Goal: Information Seeking & Learning: Learn about a topic

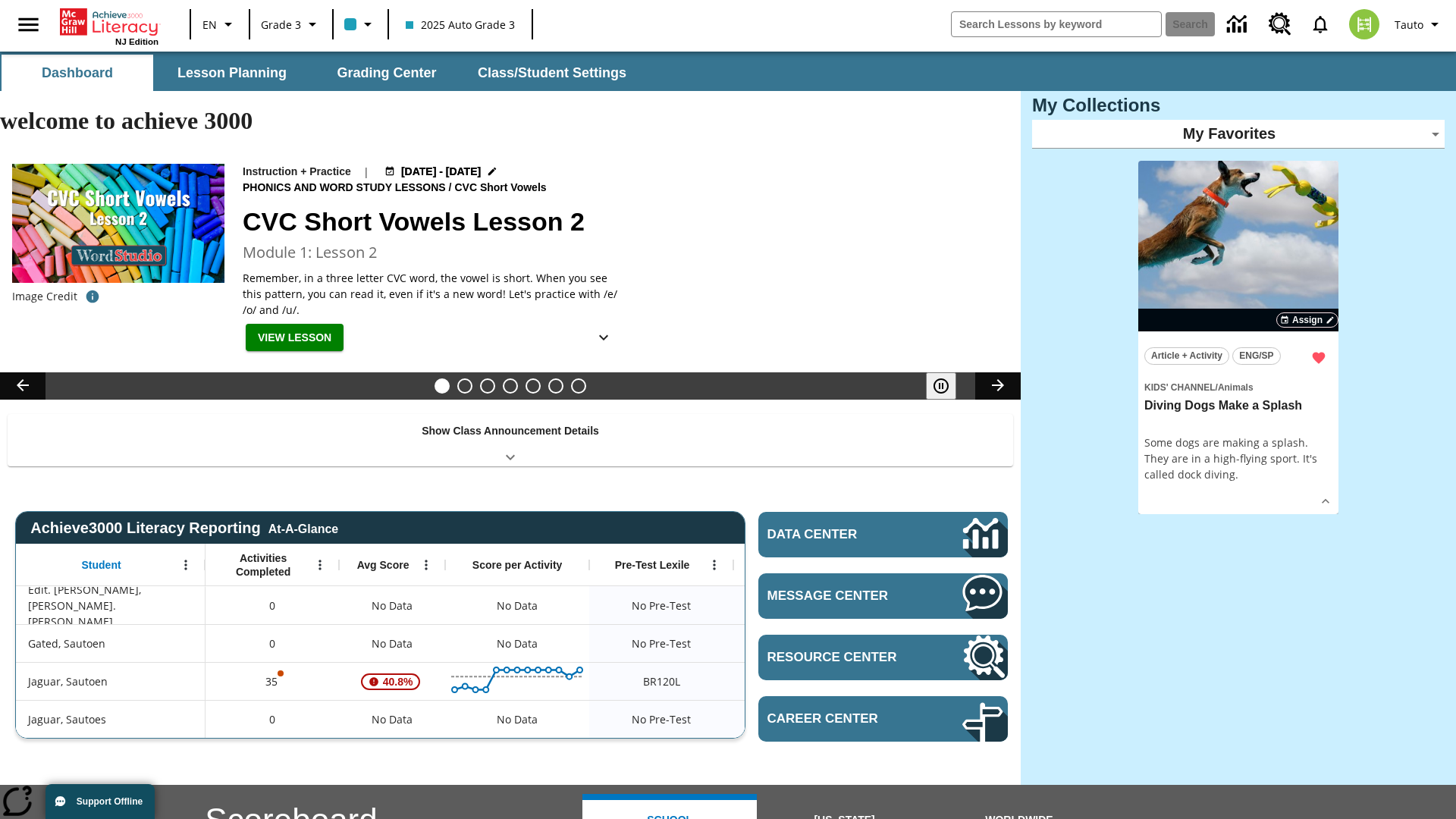
click at [1238, 133] on body "Skip to main content NJ Edition EN Grade 3 2025 Auto Grade 3 Search Tauto Dashb…" at bounding box center [728, 660] width 1456 height 1218
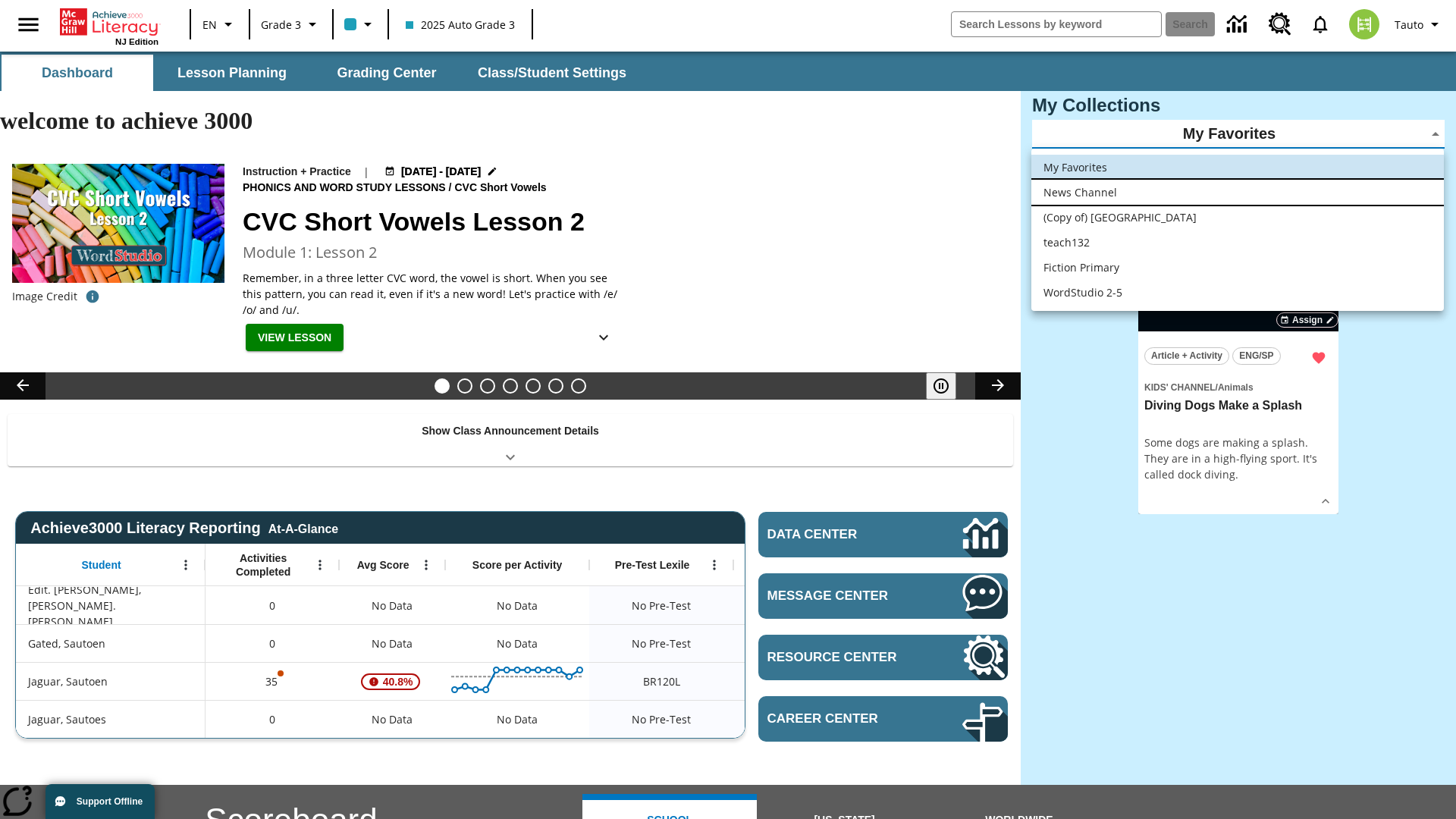
click at [1238, 192] on li "News Channel" at bounding box center [1238, 192] width 413 height 25
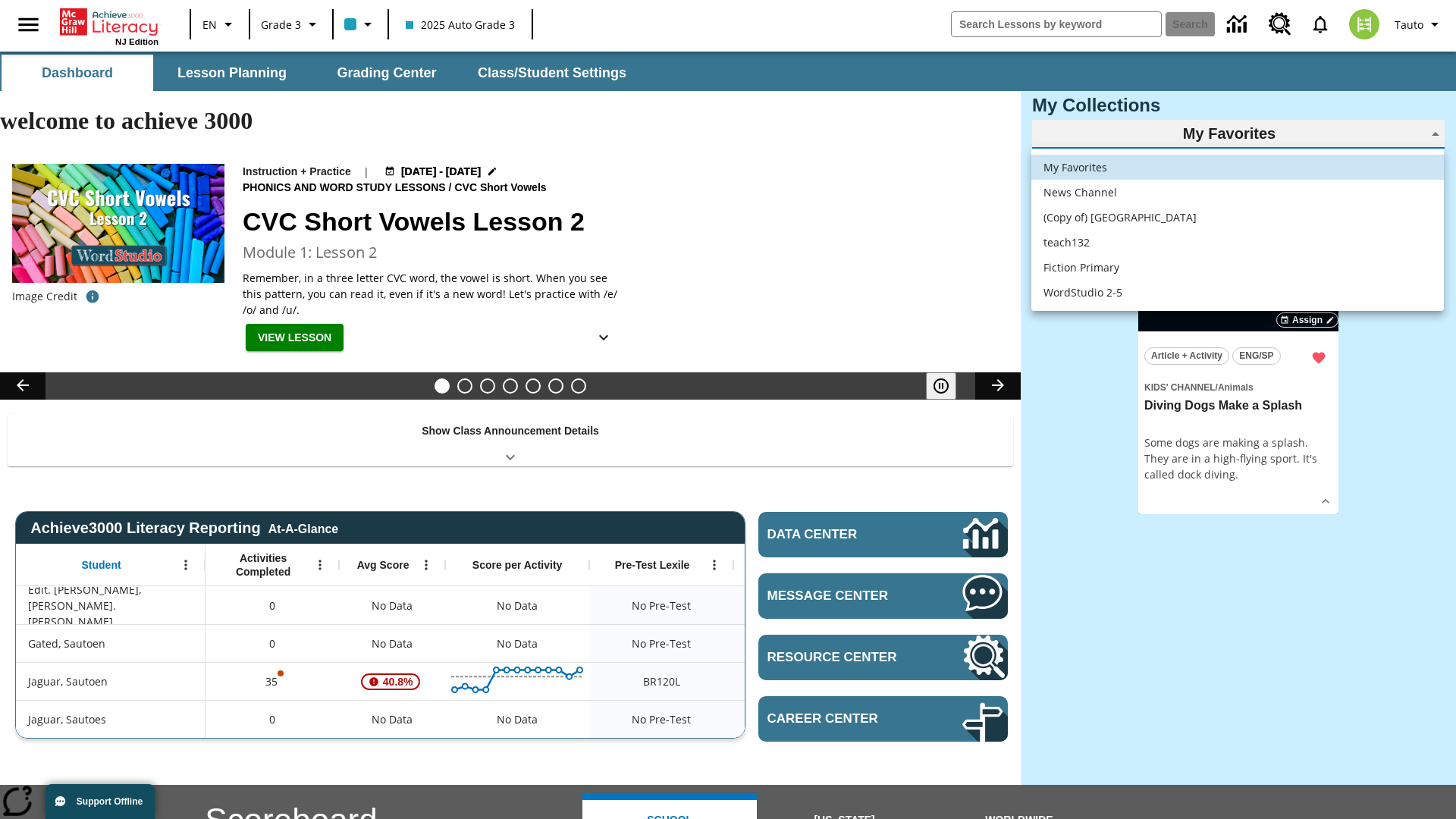
type input "120"
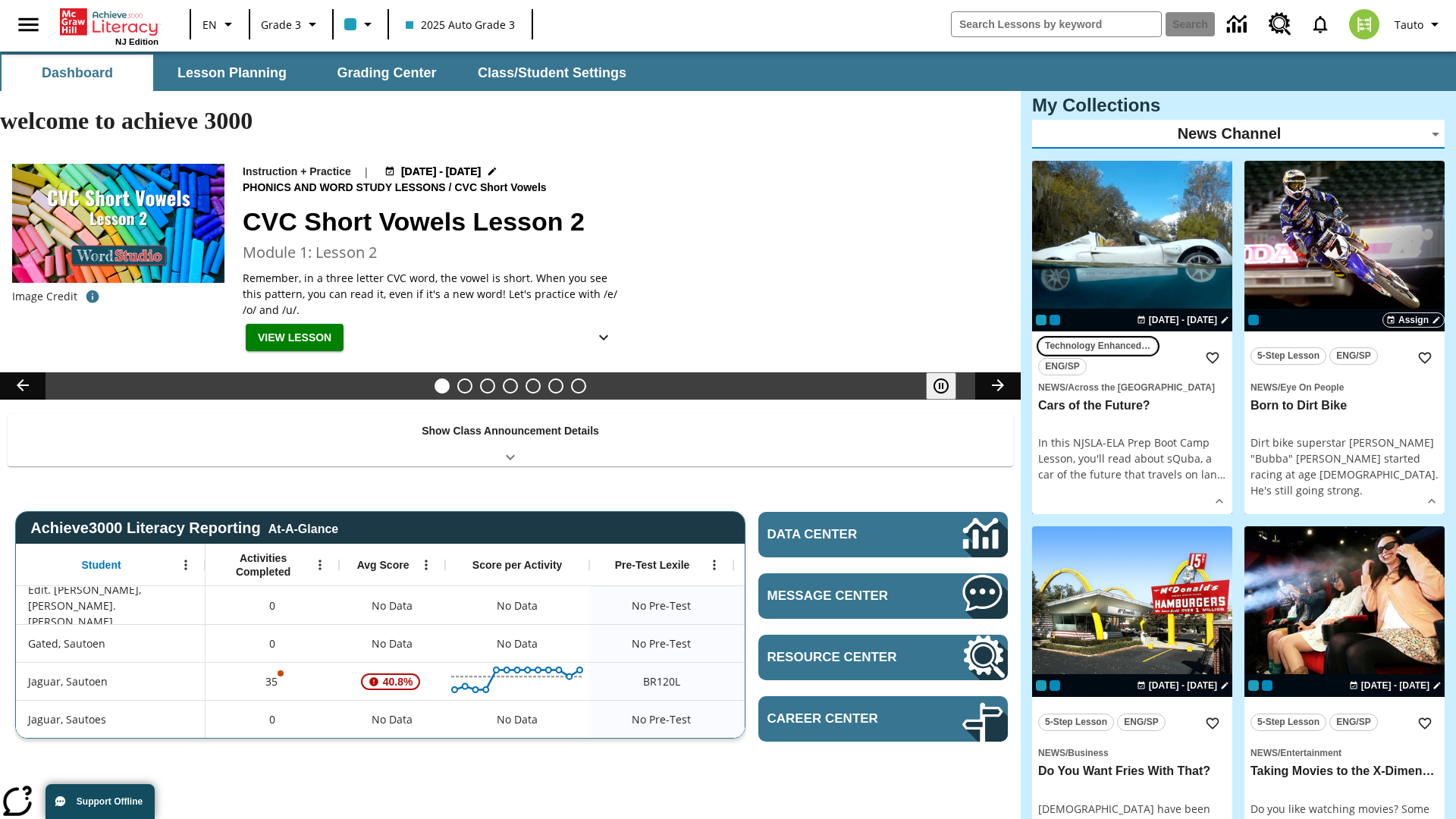
click at [1132, 338] on span "Technology Enhanced Item" at bounding box center [1098, 346] width 106 height 16
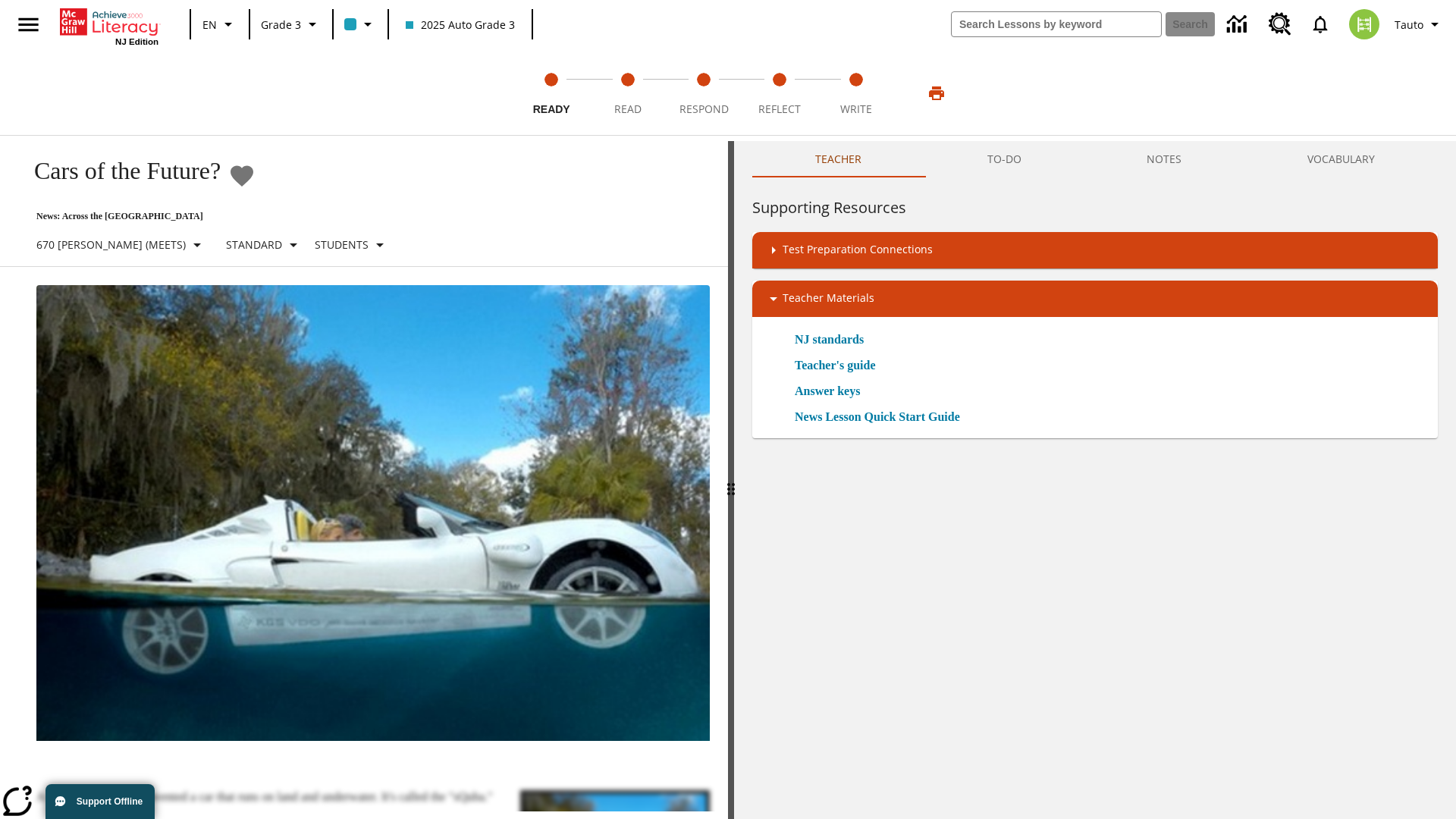
click at [253, 176] on icon "Add to Favorites - Cars of the Future?" at bounding box center [242, 176] width 22 height 21
